Goal: Information Seeking & Learning: Learn about a topic

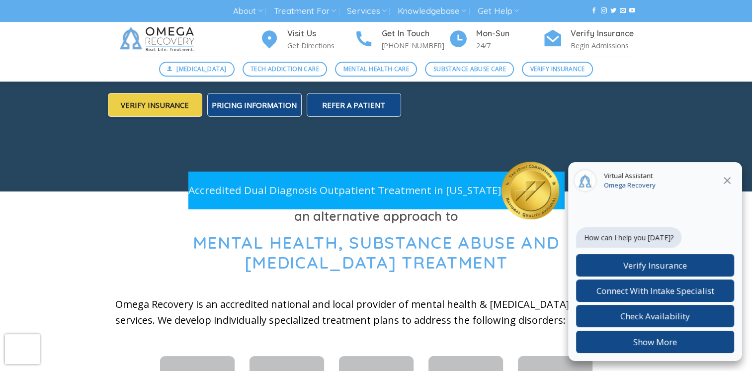
scroll to position [199, 0]
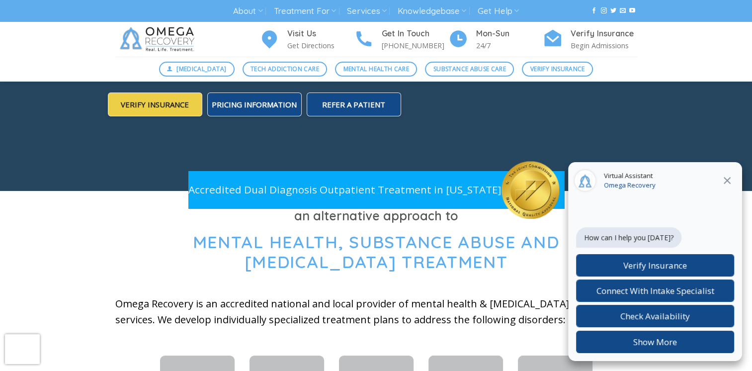
click at [731, 179] on icon at bounding box center [728, 181] width 12 height 12
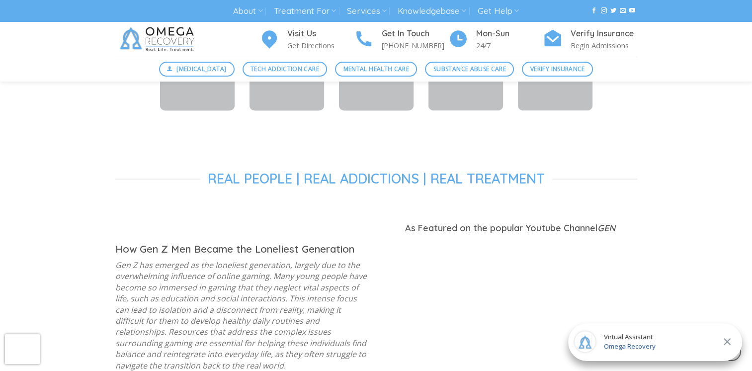
scroll to position [547, 0]
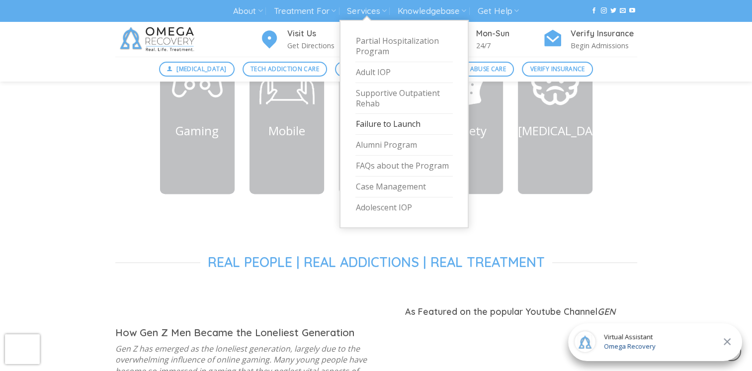
click at [386, 131] on link "Failure to Launch" at bounding box center [404, 124] width 97 height 21
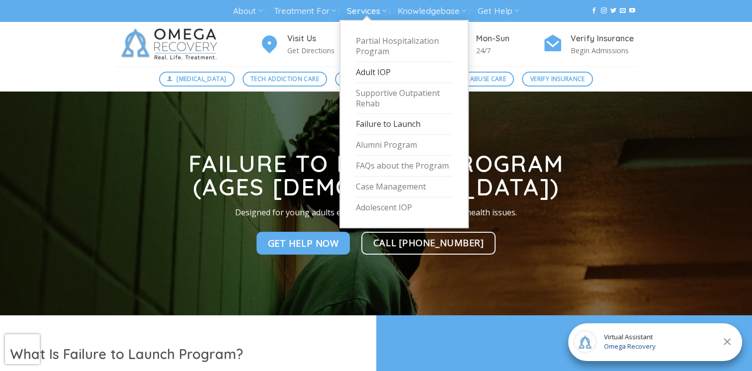
click at [367, 67] on link "Adult IOP" at bounding box center [404, 72] width 97 height 21
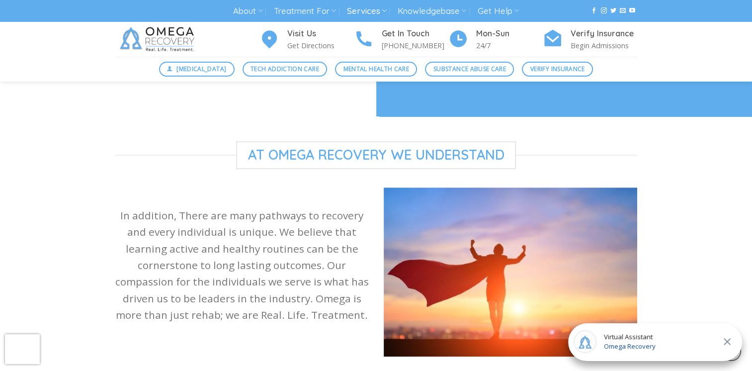
scroll to position [646, 0]
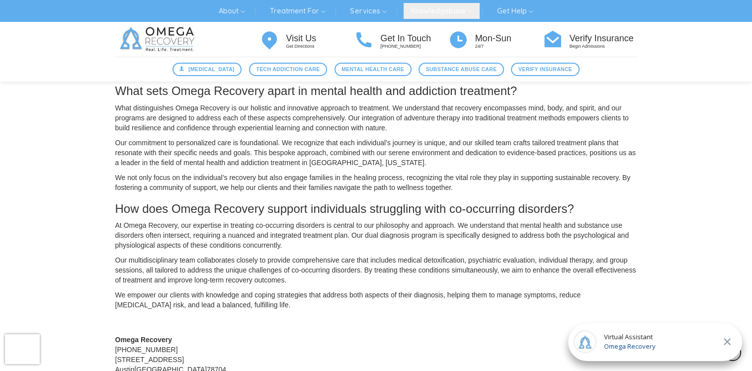
scroll to position [1243, 0]
